Goal: Information Seeking & Learning: Learn about a topic

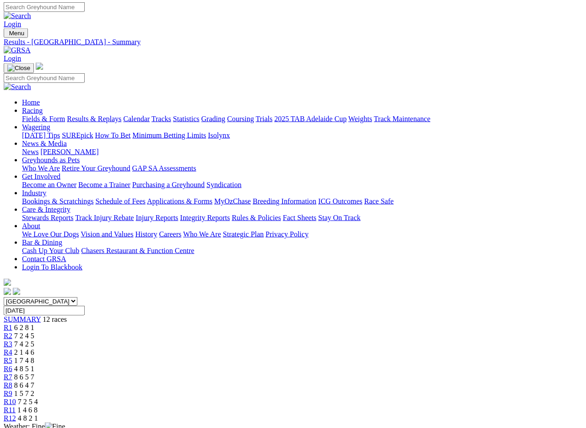
scroll to position [1, 0]
click at [36, 115] on link "Fields & Form" at bounding box center [43, 119] width 43 height 8
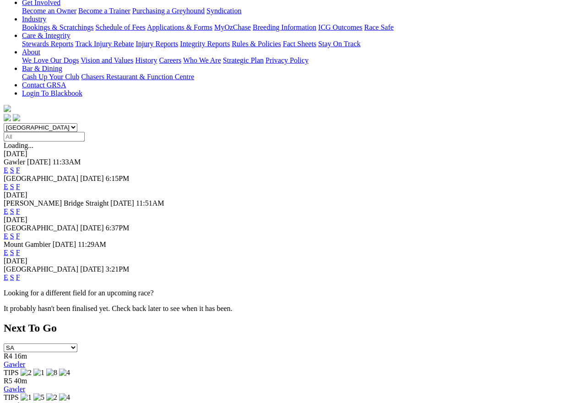
scroll to position [176, 0]
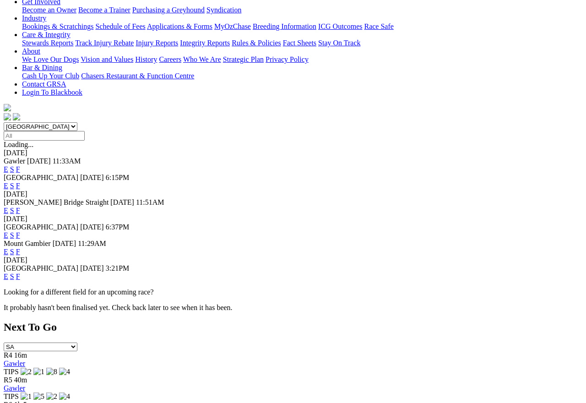
click at [20, 231] on link "F" at bounding box center [18, 235] width 4 height 8
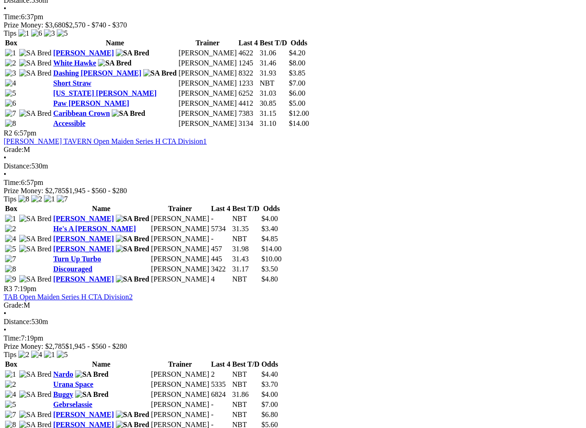
scroll to position [523, 0]
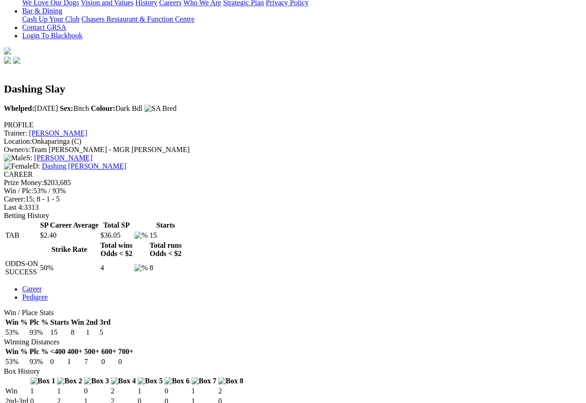
scroll to position [234, 2]
